Goal: Check status

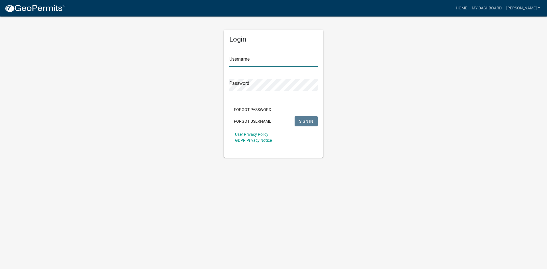
click at [252, 62] on input "Username" at bounding box center [273, 61] width 88 height 12
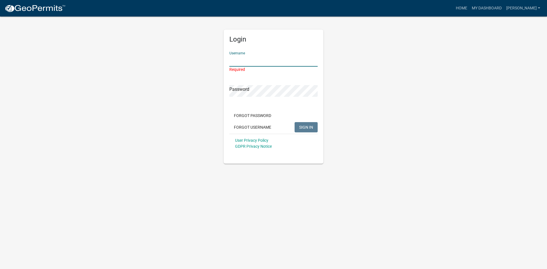
type input "[PERSON_NAME]"
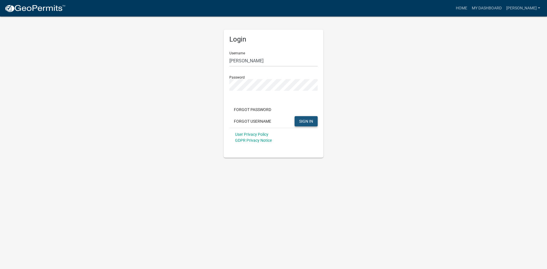
click at [298, 122] on button "SIGN IN" at bounding box center [305, 121] width 23 height 10
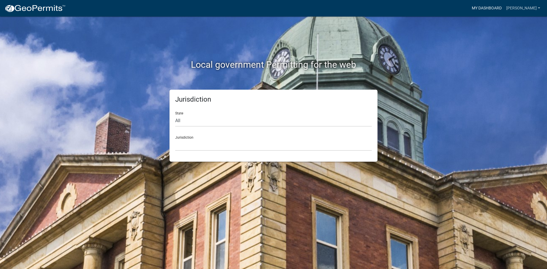
click at [491, 6] on link "My Dashboard" at bounding box center [486, 8] width 34 height 11
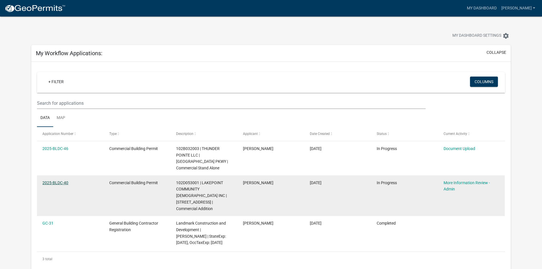
click at [53, 182] on link "2025-BLDC-40" at bounding box center [55, 183] width 26 height 5
